Goal: Find specific page/section: Find specific page/section

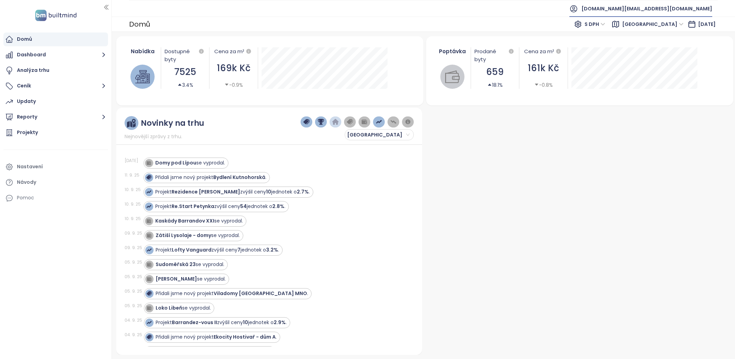
click at [664, 8] on span "[DOMAIN_NAME][EMAIL_ADDRESS][DOMAIN_NAME]" at bounding box center [647, 8] width 131 height 17
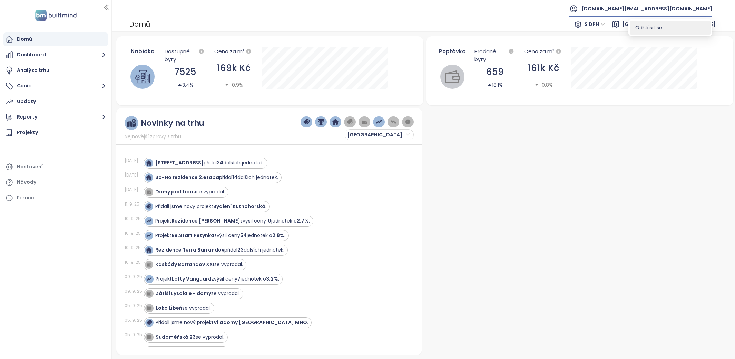
click at [659, 27] on span "Odhlásit se" at bounding box center [648, 27] width 27 height 7
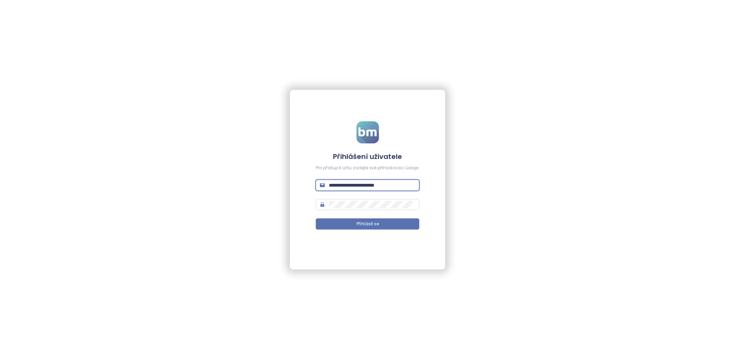
click at [376, 181] on input "**********" at bounding box center [372, 185] width 86 height 8
type input "**********"
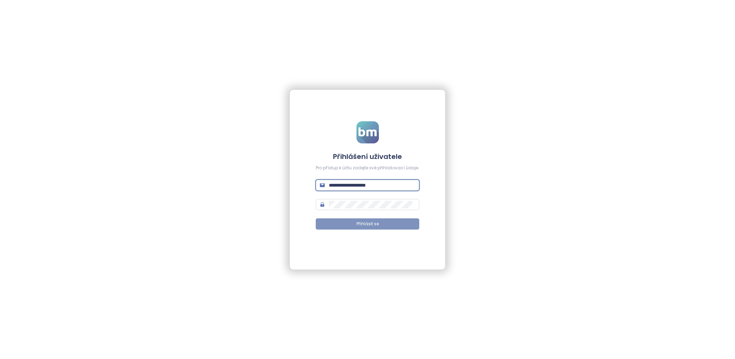
click at [383, 225] on button "Přihlásit se" at bounding box center [368, 223] width 104 height 11
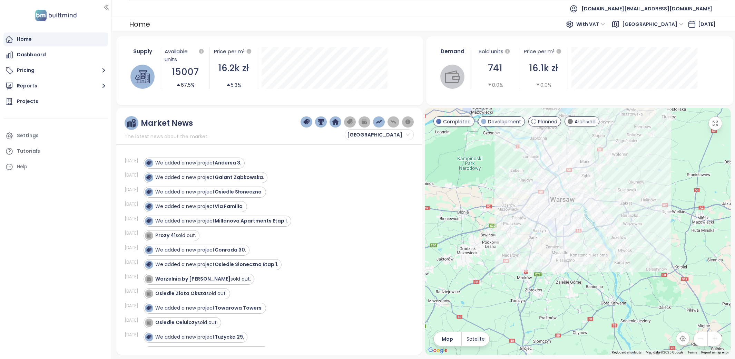
drag, startPoint x: 565, startPoint y: 178, endPoint x: 564, endPoint y: 255, distance: 77.3
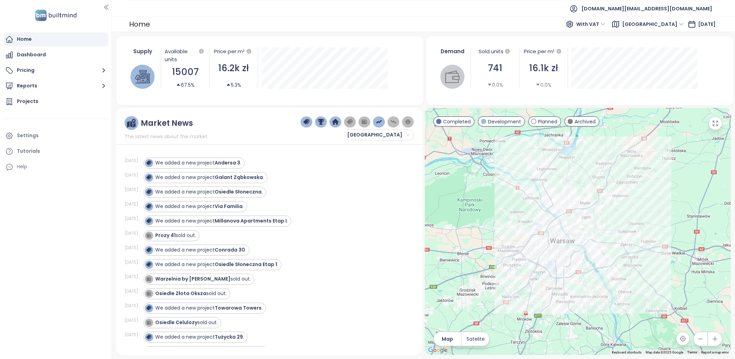
drag, startPoint x: 473, startPoint y: 222, endPoint x: 473, endPoint y: 266, distance: 44.5
click at [473, 266] on div at bounding box center [578, 231] width 306 height 247
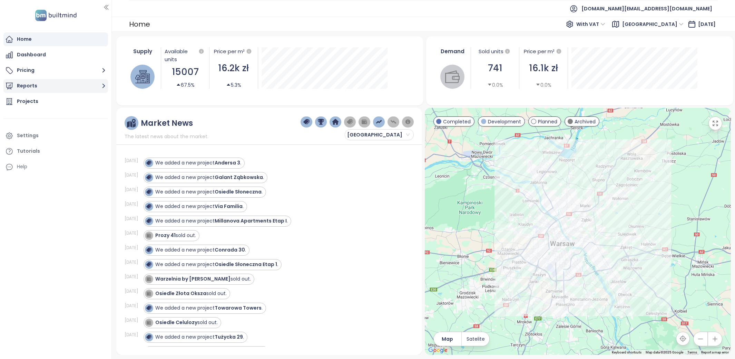
click at [63, 85] on button "Reports" at bounding box center [55, 86] width 105 height 14
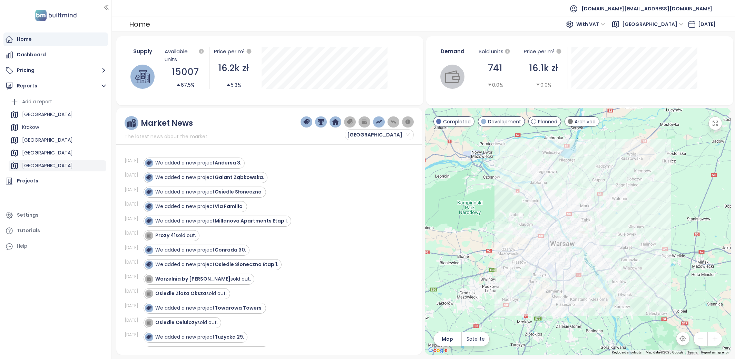
click at [71, 161] on div "[GEOGRAPHIC_DATA]" at bounding box center [58, 165] width 98 height 11
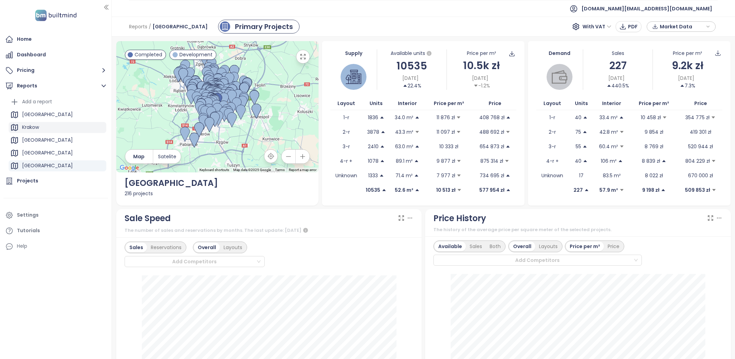
click at [41, 133] on div "Krakow" at bounding box center [58, 127] width 98 height 11
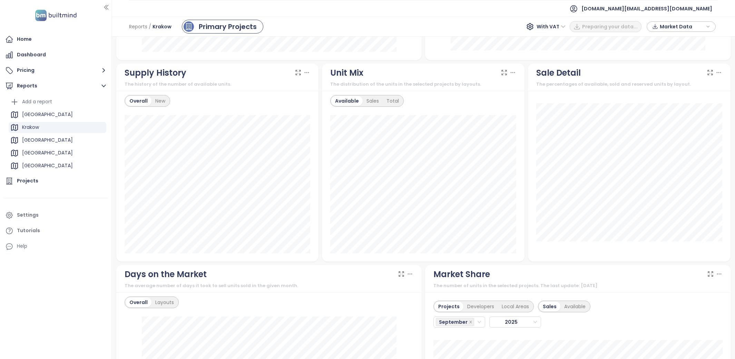
scroll to position [513, 0]
